Goal: Obtain resource: Download file/media

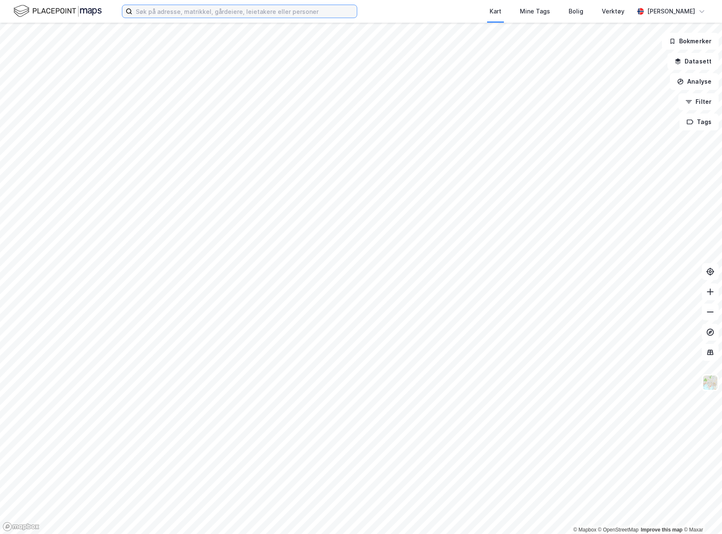
click at [194, 10] on input at bounding box center [244, 11] width 224 height 13
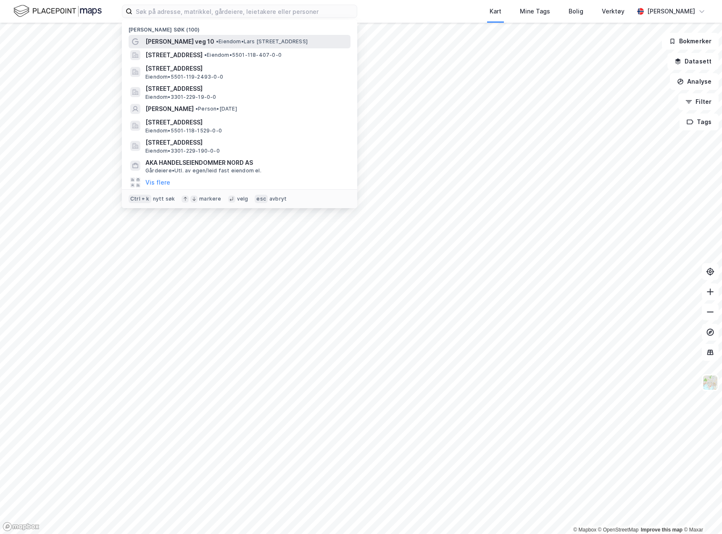
click at [216, 43] on span "•" at bounding box center [217, 41] width 3 height 6
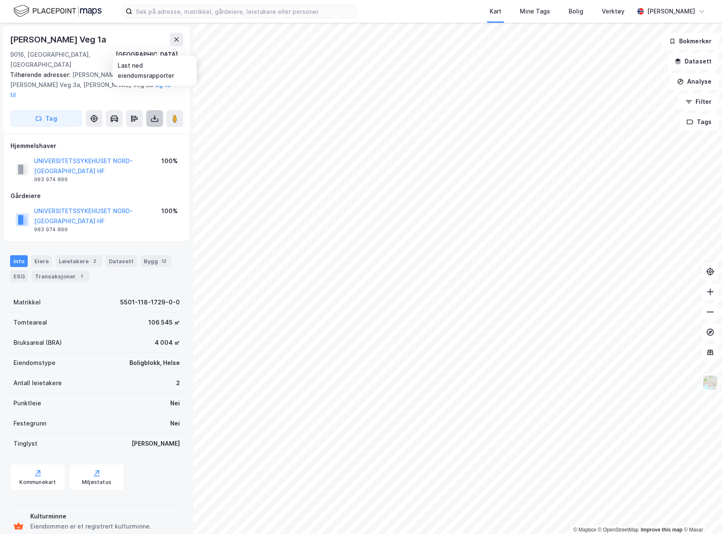
click at [148, 110] on button at bounding box center [154, 118] width 17 height 17
click at [134, 132] on div "Last ned grunnbok" at bounding box center [113, 135] width 49 height 7
